Goal: Communication & Community: Answer question/provide support

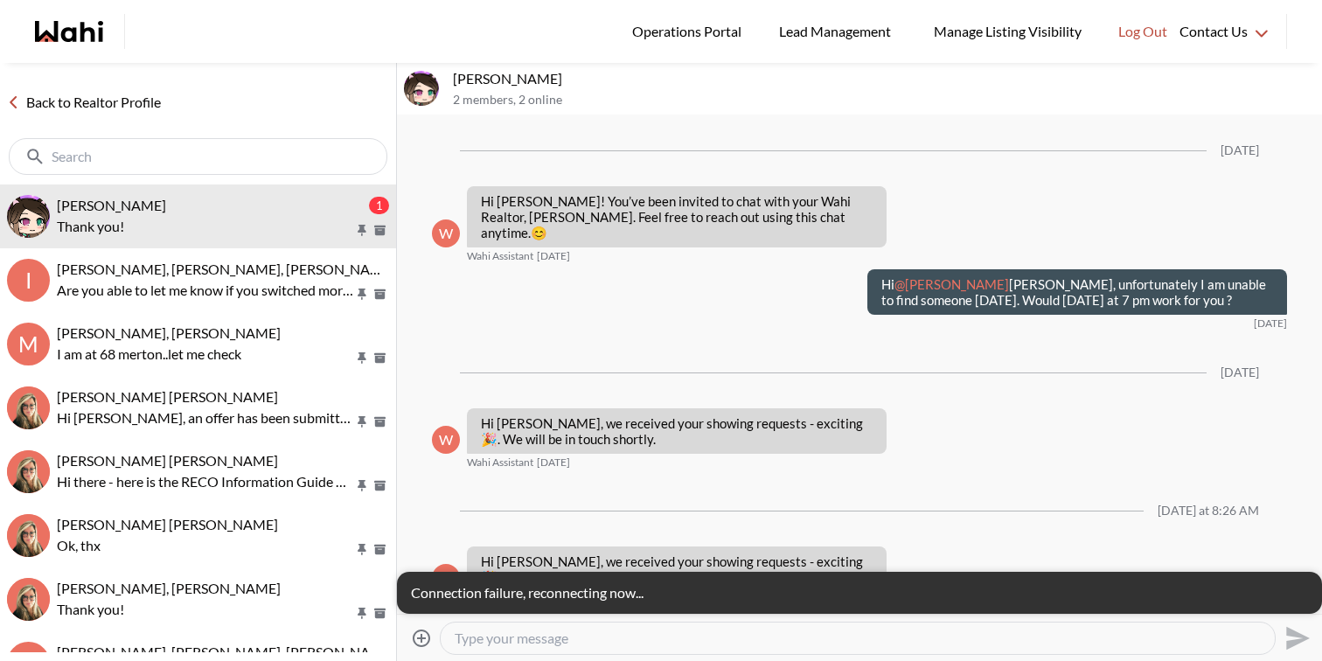
scroll to position [7339, 0]
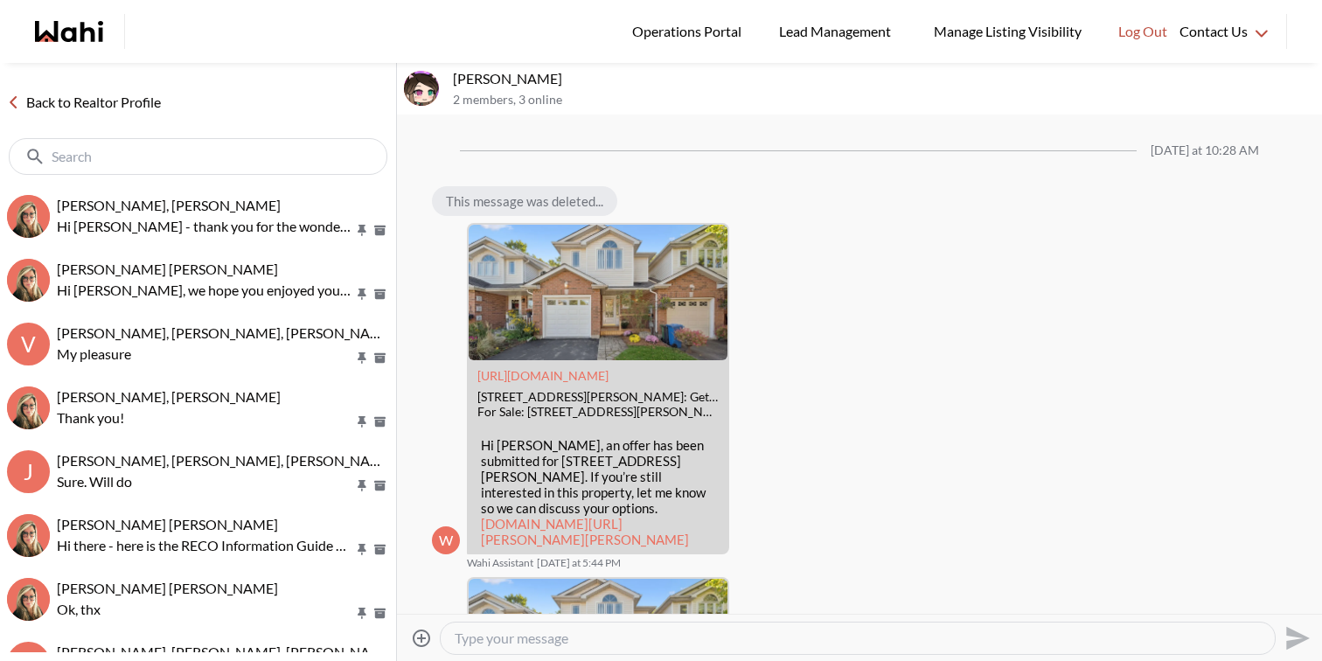
scroll to position [1545, 0]
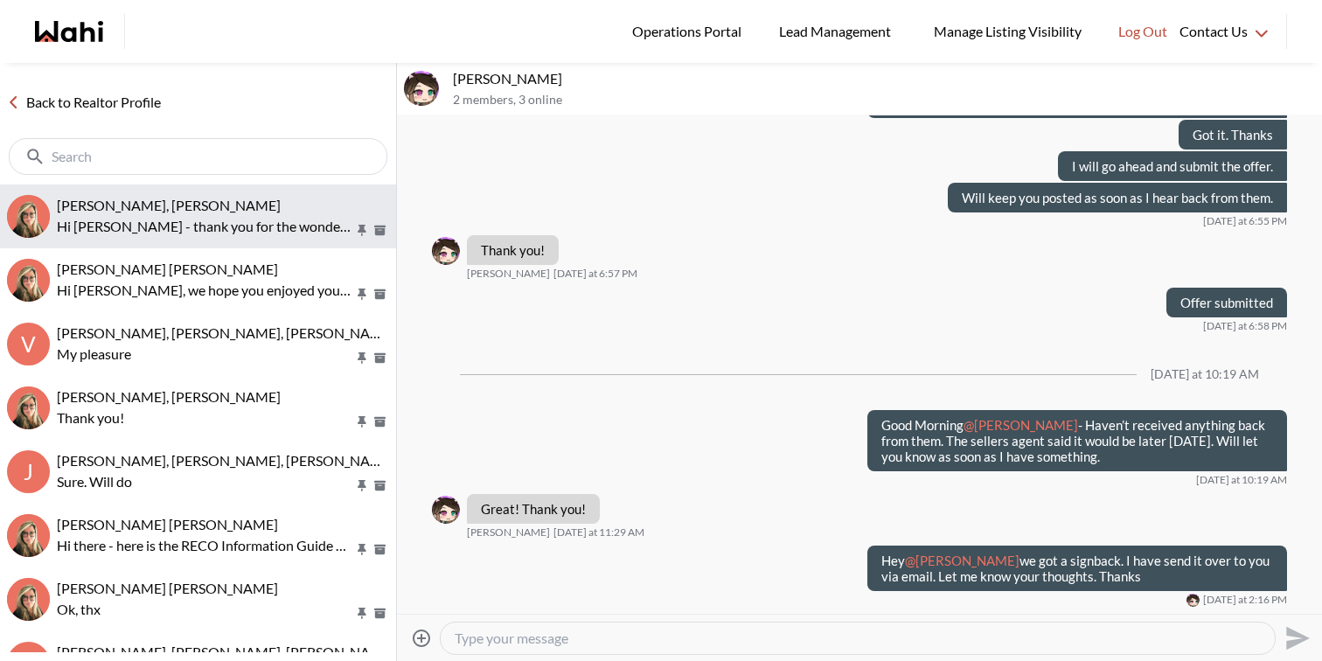
click at [233, 226] on p "Hi [PERSON_NAME] - thank you for the wonderful review! Very much appreciated" at bounding box center [205, 226] width 297 height 21
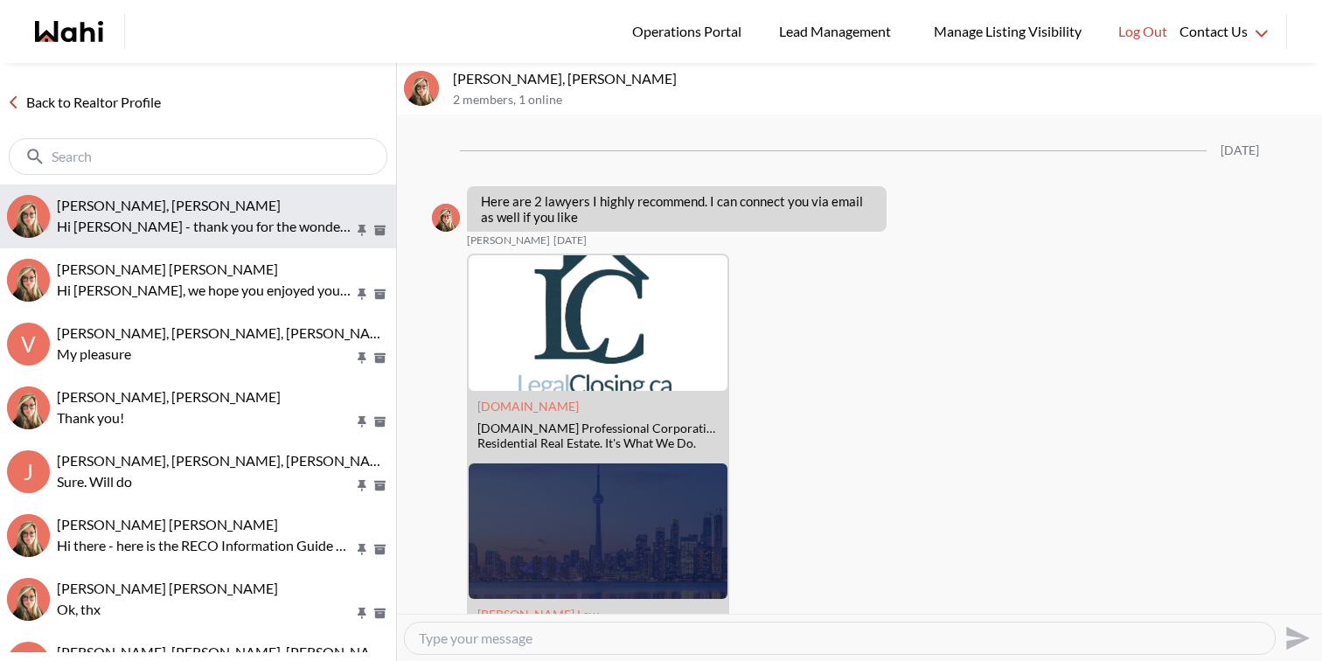
scroll to position [3088, 0]
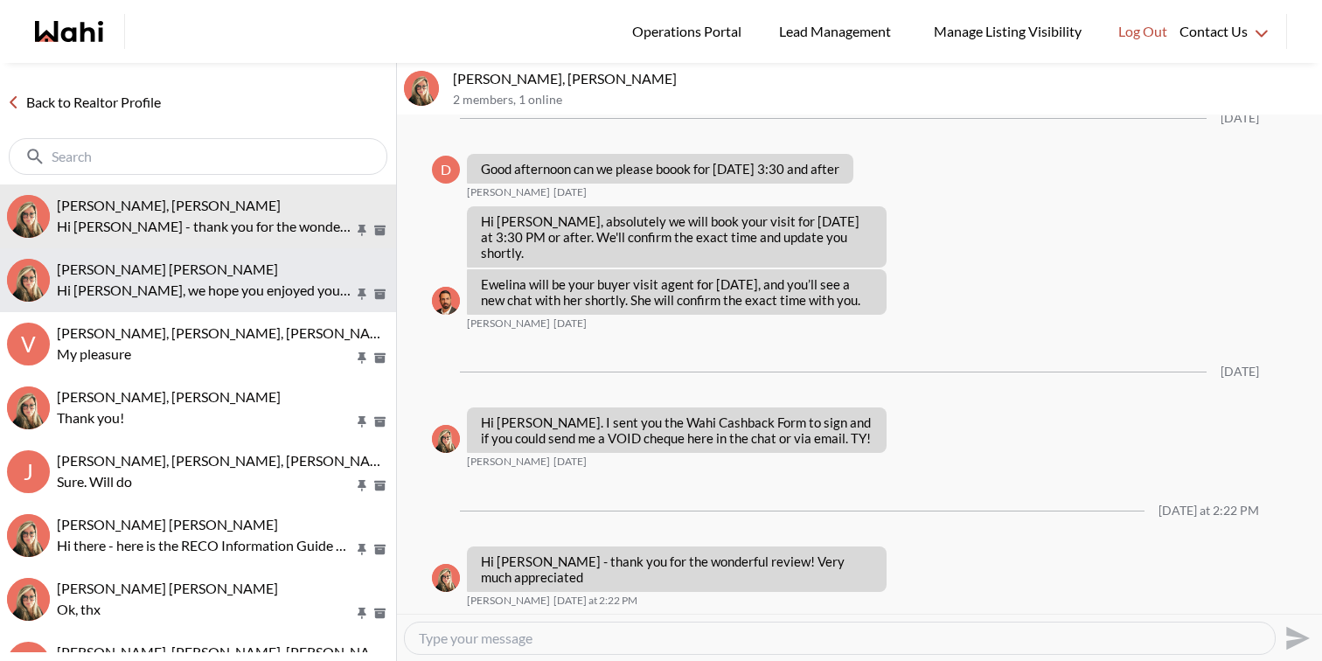
click at [233, 264] on div "[PERSON_NAME] [PERSON_NAME]" at bounding box center [223, 269] width 332 height 17
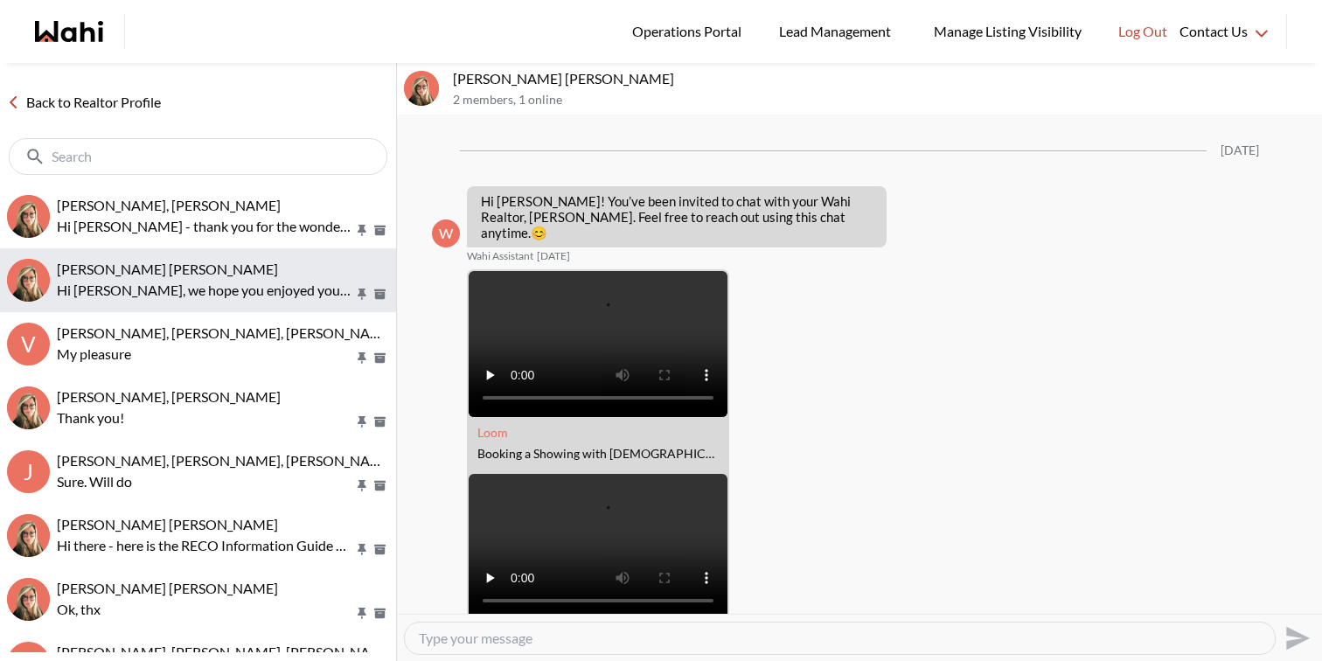
scroll to position [2183, 0]
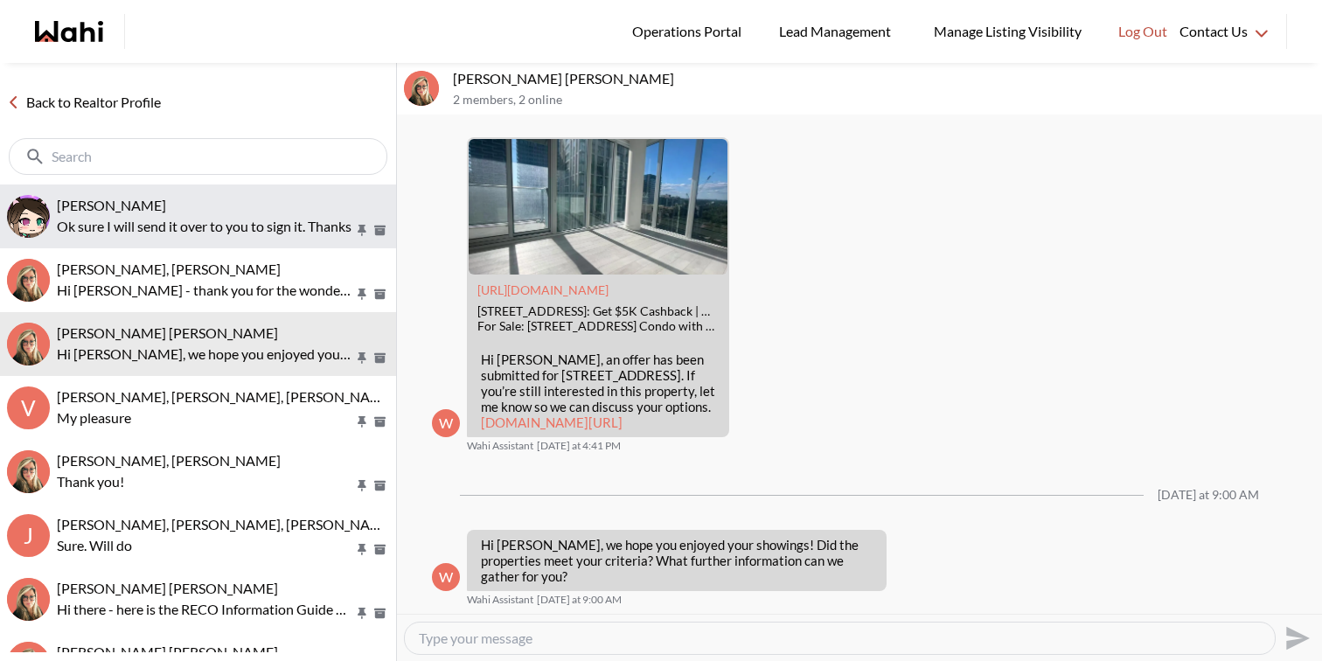
click at [171, 195] on button "[PERSON_NAME] sure I will send it over to you to sign it. Thanks" at bounding box center [198, 216] width 396 height 64
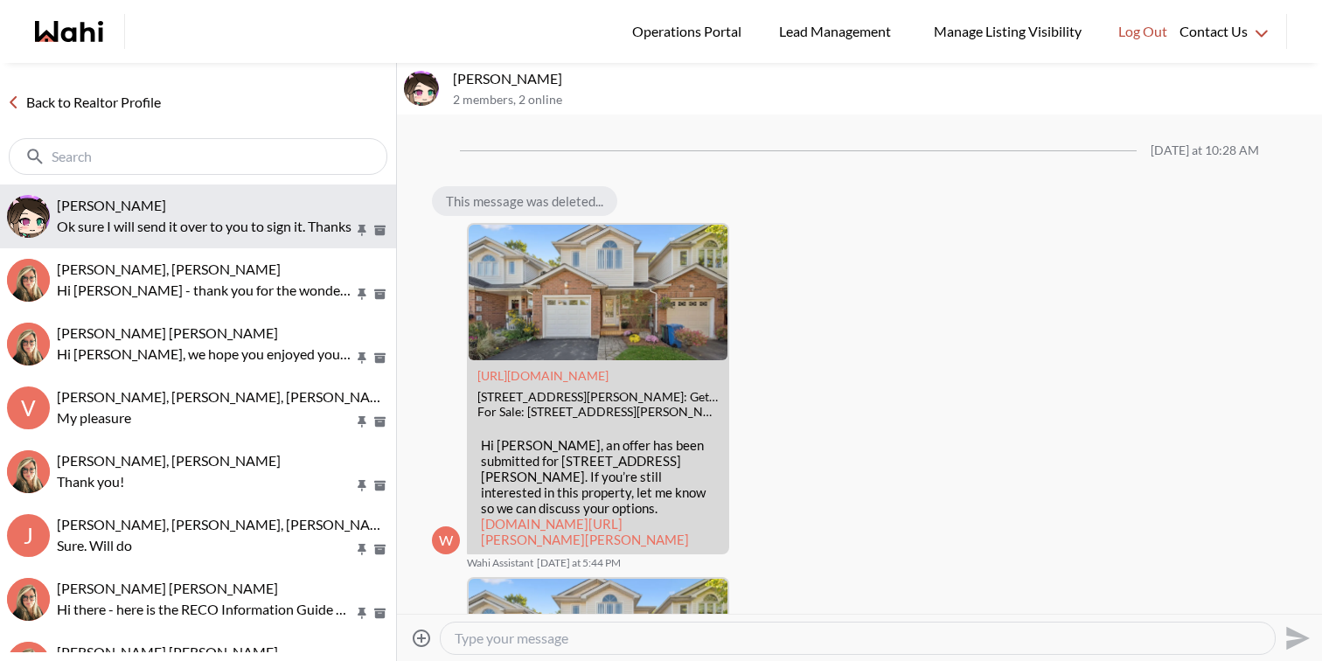
scroll to position [1848, 0]
